Goal: Find specific page/section

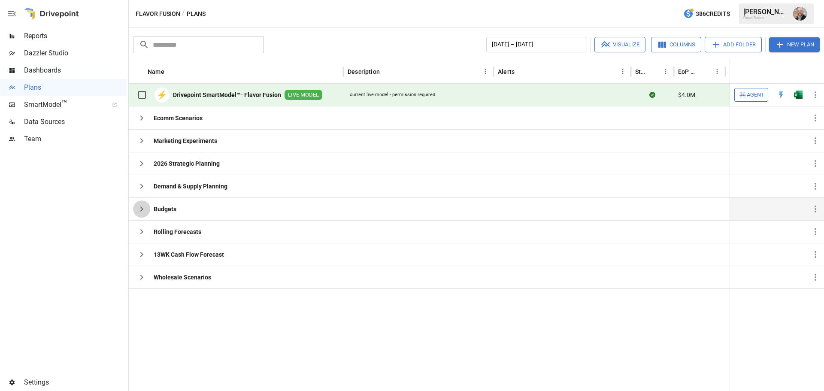
click at [137, 206] on icon "button" at bounding box center [141, 209] width 10 height 10
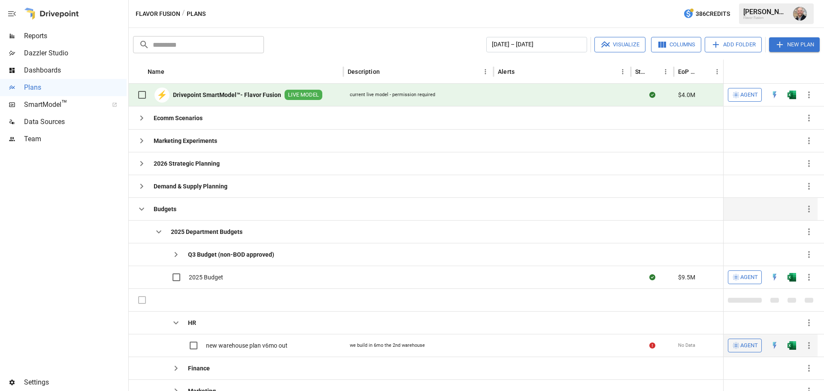
scroll to position [105, 0]
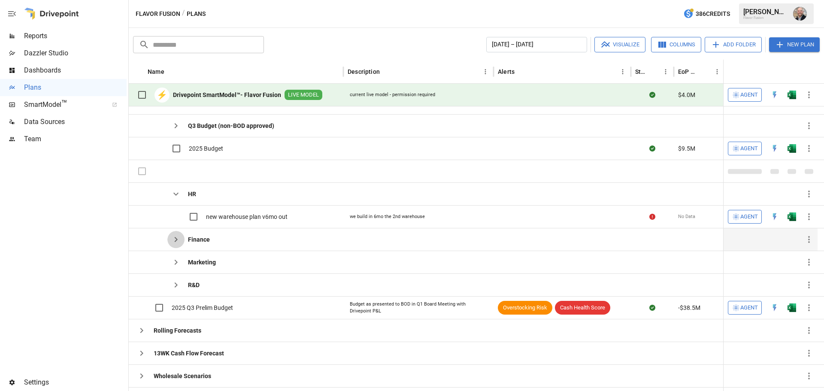
click at [172, 237] on icon "button" at bounding box center [176, 239] width 10 height 10
click at [175, 261] on icon "button" at bounding box center [176, 262] width 3 height 5
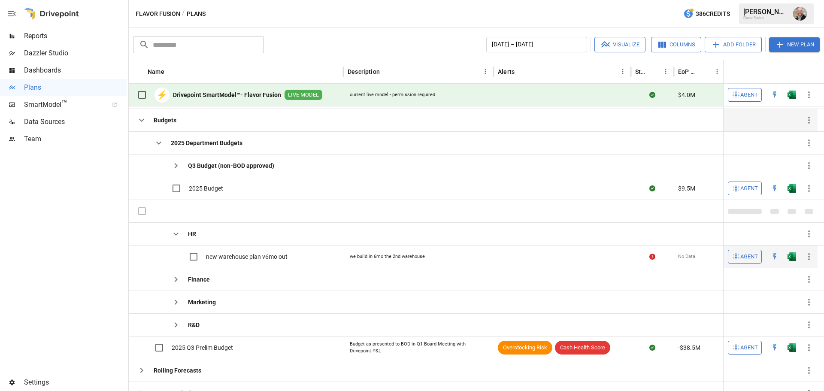
scroll to position [74, 0]
click at [142, 127] on button "button" at bounding box center [141, 120] width 17 height 17
